Goal: Task Accomplishment & Management: Complete application form

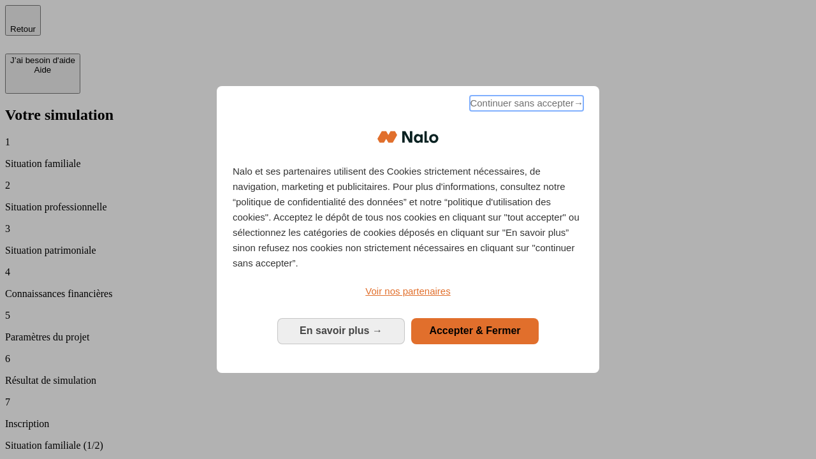
click at [526, 105] on span "Continuer sans accepter →" at bounding box center [527, 103] width 114 height 15
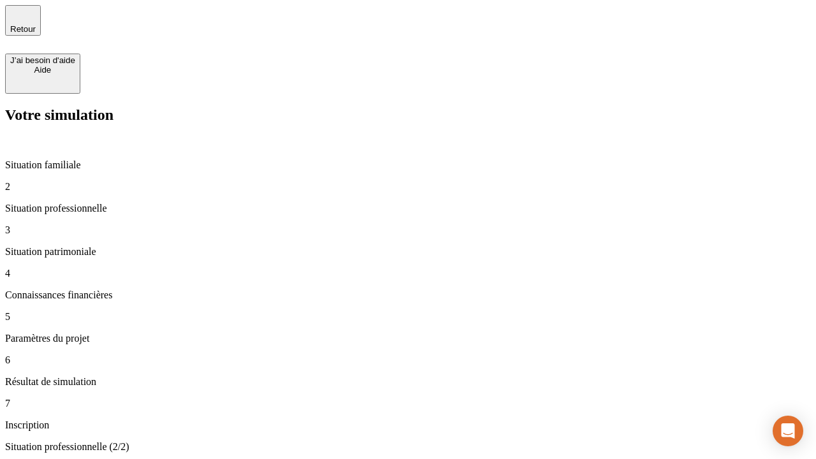
type input "30 000"
type input "0"
type input "1 000"
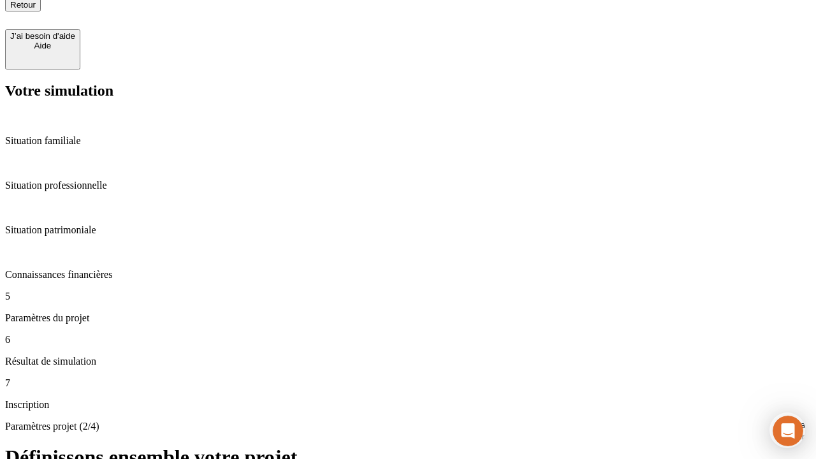
type input "40"
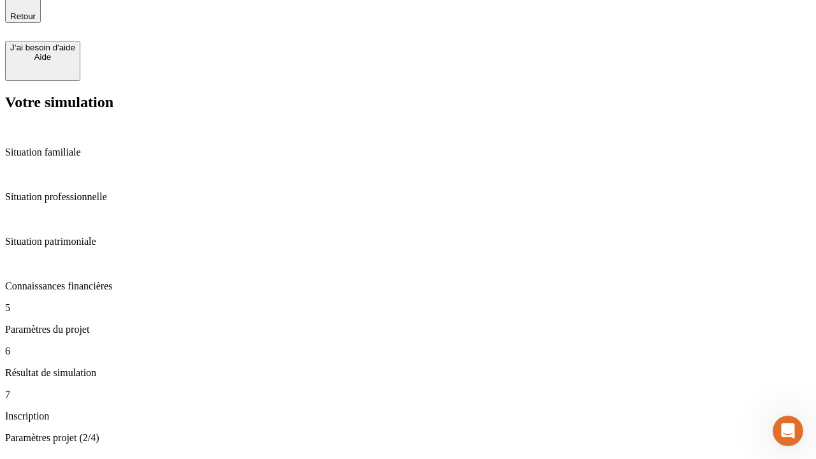
type input "64"
type input "200 000"
type input "640"
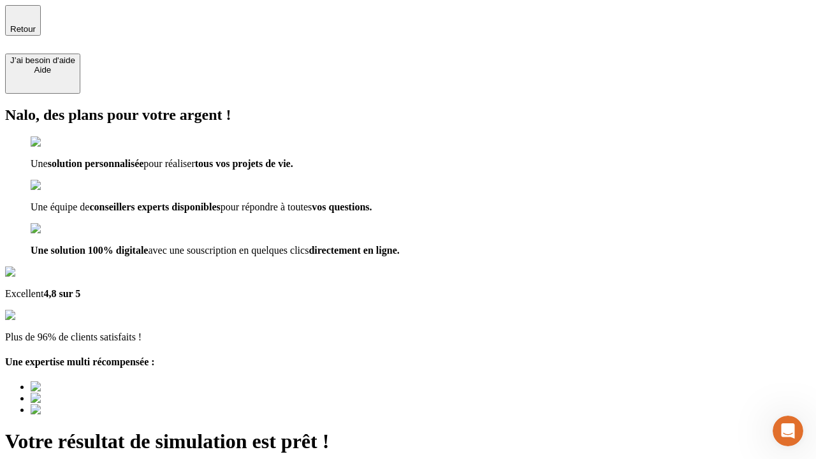
type input "[EMAIL_ADDRESS][DOMAIN_NAME]"
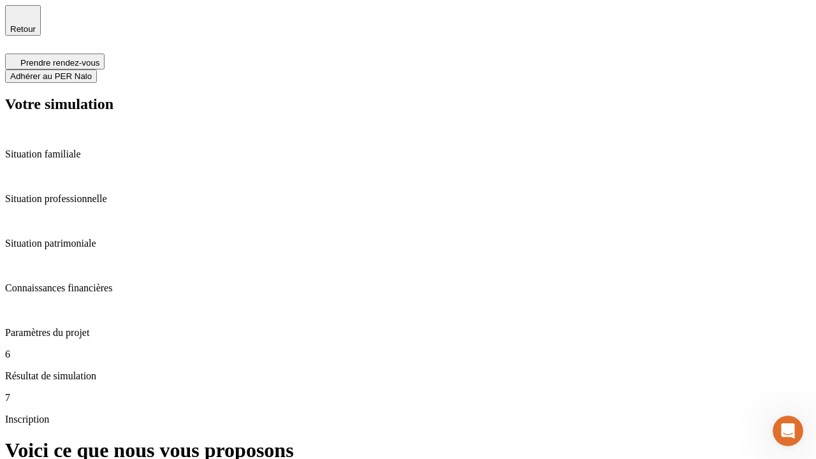
click at [92, 71] on span "Adhérer au PER Nalo" at bounding box center [51, 76] width 82 height 10
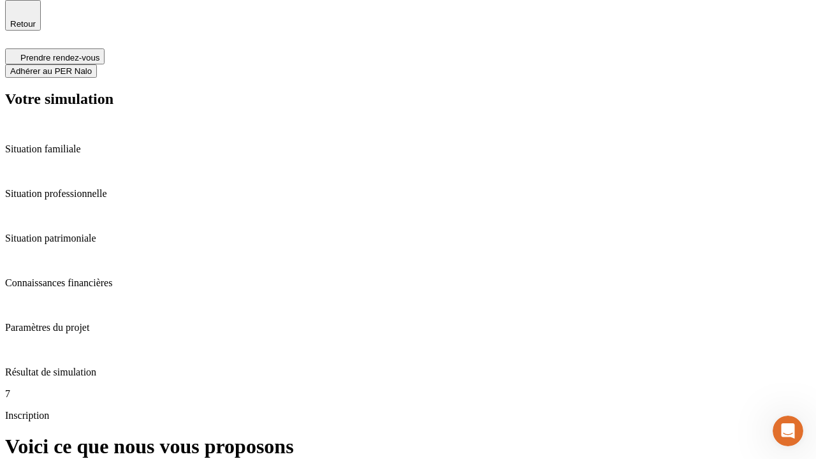
scroll to position [4, 0]
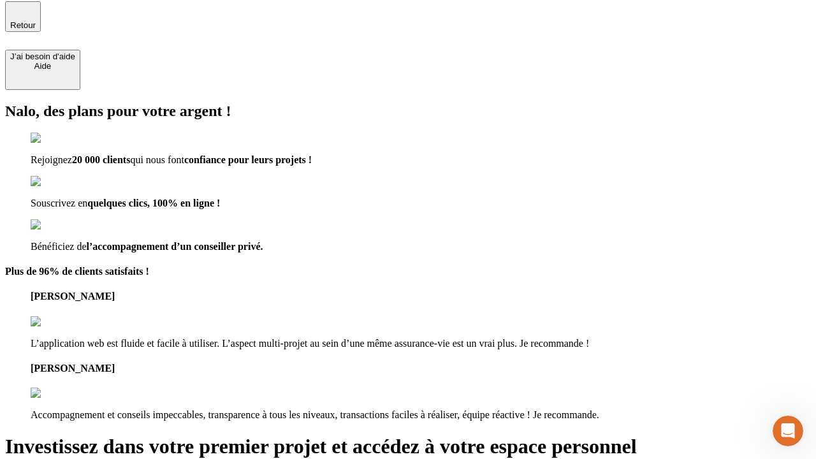
type input "[PERSON_NAME][EMAIL_ADDRESS][DOMAIN_NAME]"
